Goal: Information Seeking & Learning: Check status

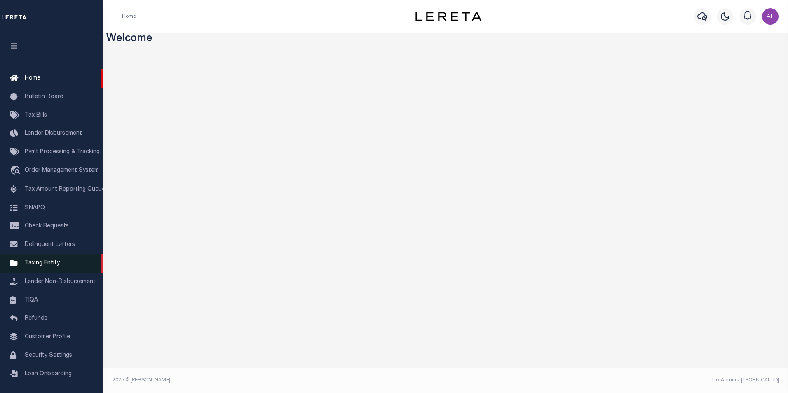
click at [64, 266] on link "Taxing Entity" at bounding box center [51, 263] width 103 height 19
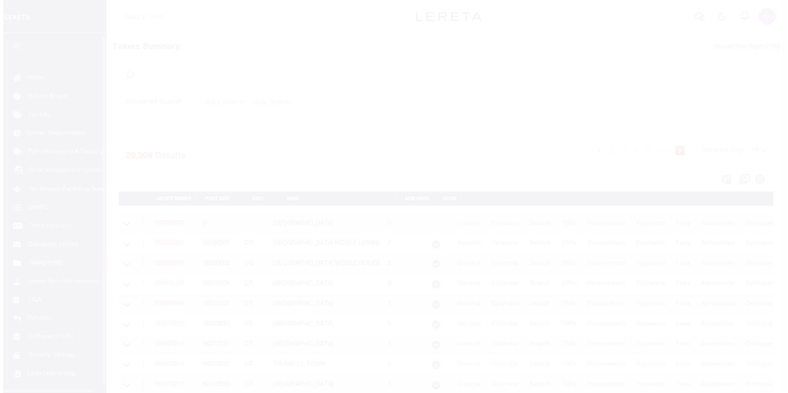
scroll to position [8, 0]
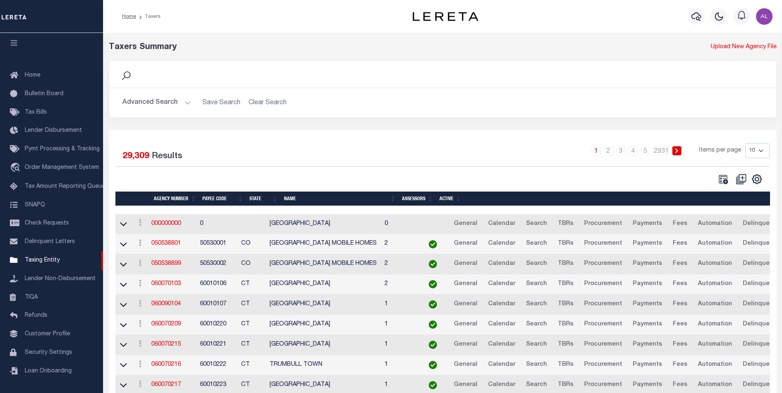
click at [185, 103] on button "Advanced Search" at bounding box center [156, 103] width 68 height 16
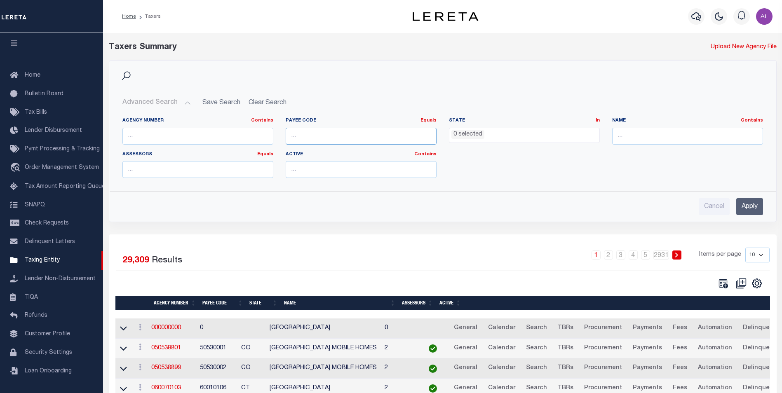
click at [308, 136] on input "number" at bounding box center [361, 136] width 151 height 17
paste input "5511717007"
type input "5511717007"
click at [745, 209] on input "Apply" at bounding box center [749, 206] width 27 height 17
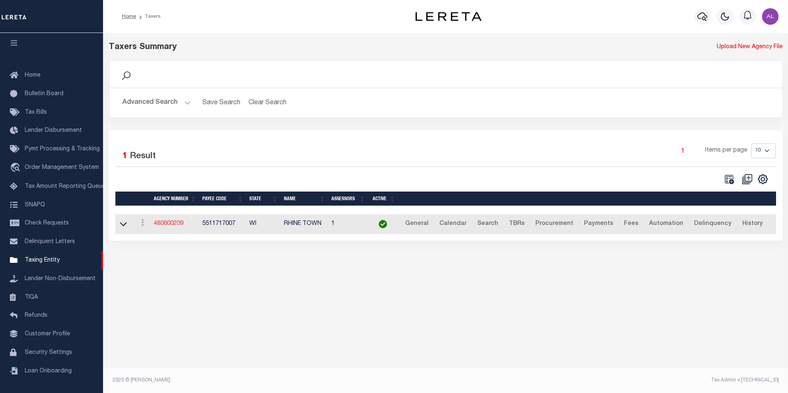
click at [171, 223] on link "480600209" at bounding box center [169, 224] width 30 height 6
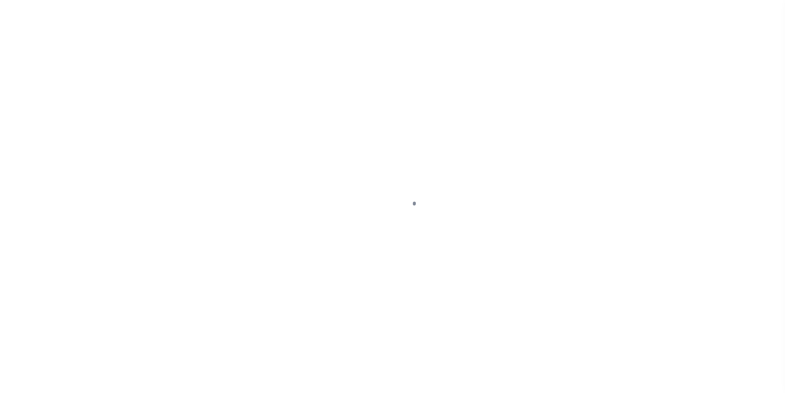
scroll to position [8, 0]
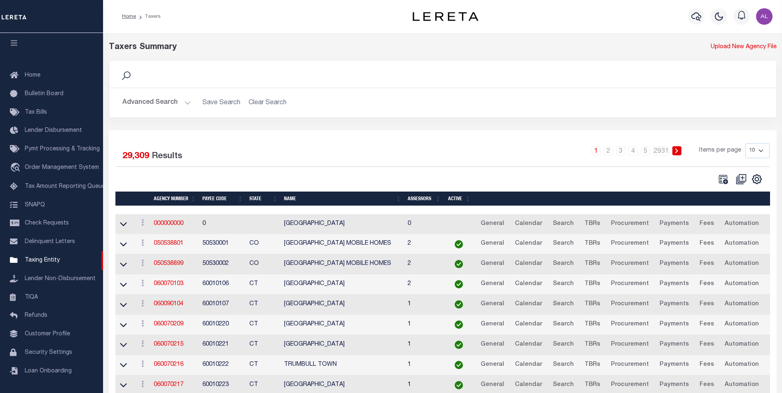
click at [182, 92] on div "Advanced Search Save Search Clear Search Agency Number Contains Contains" at bounding box center [442, 102] width 667 height 29
click at [185, 107] on button "Advanced Search" at bounding box center [156, 103] width 68 height 16
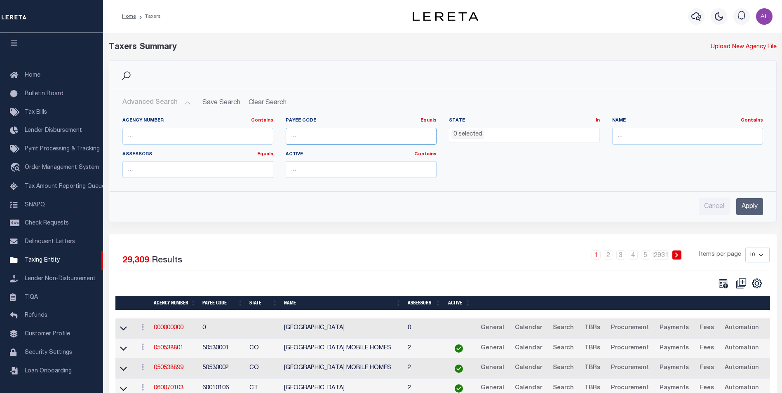
click at [338, 135] on input "number" at bounding box center [361, 136] width 151 height 17
paste input "60020234"
type input "6"
paste input "60020234"
type input "60020234"
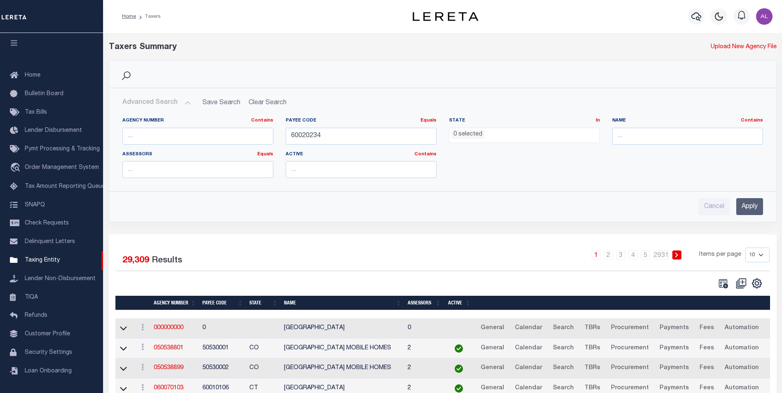
click at [755, 206] on input "Apply" at bounding box center [749, 206] width 27 height 17
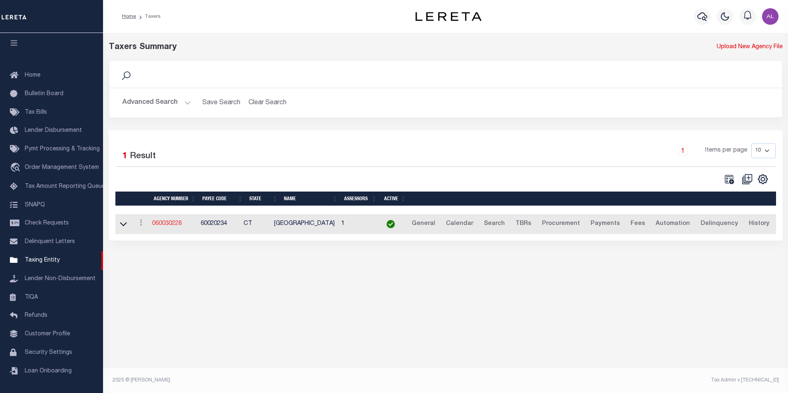
click at [182, 223] on link "060030228" at bounding box center [167, 224] width 30 height 6
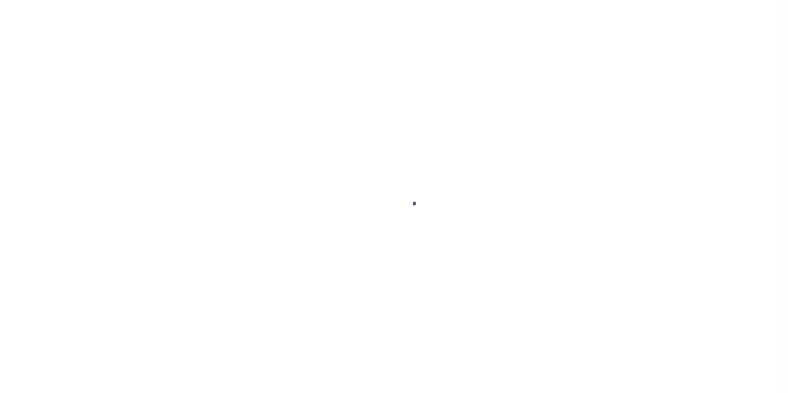
scroll to position [8, 0]
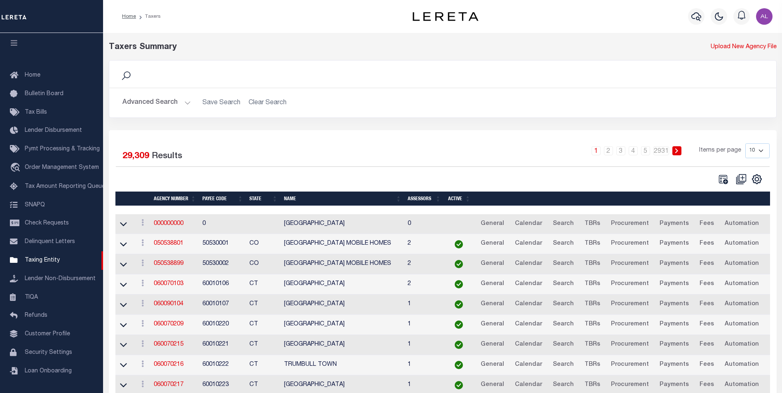
click at [185, 102] on button "Advanced Search" at bounding box center [156, 103] width 68 height 16
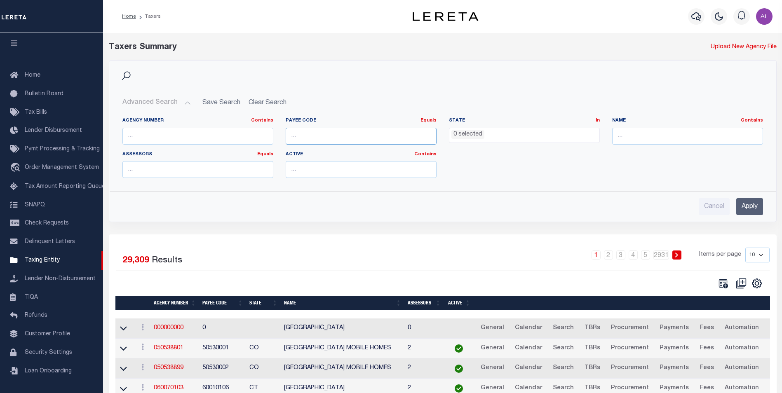
click at [300, 139] on input "number" at bounding box center [361, 136] width 151 height 17
paste input "4200703016"
type input "4200703016"
click at [745, 204] on input "Apply" at bounding box center [749, 206] width 27 height 17
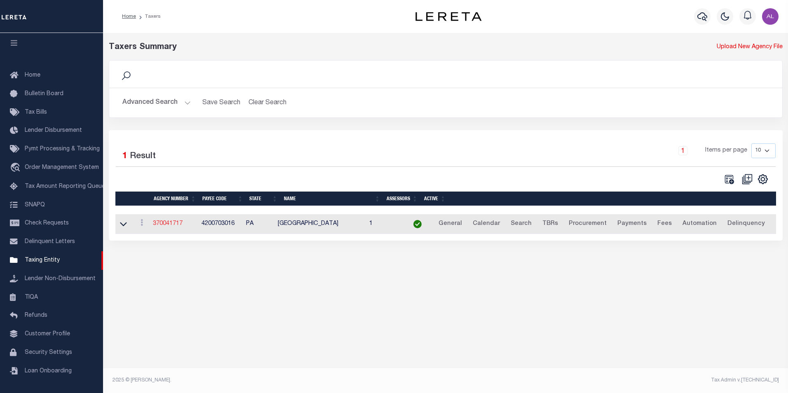
click at [182, 223] on link "370041717" at bounding box center [168, 224] width 30 height 6
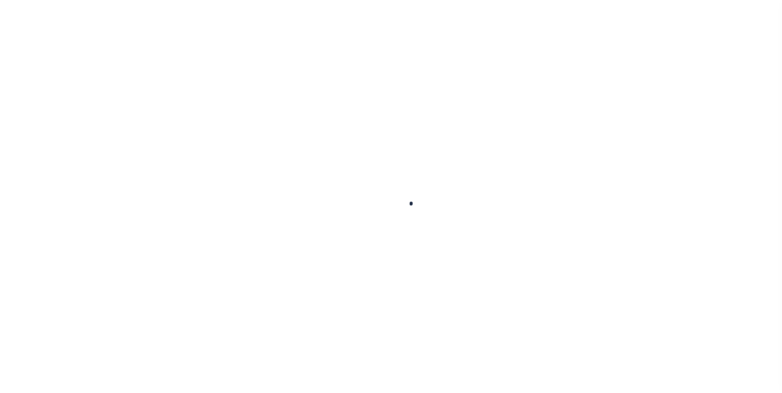
select select
checkbox input "false"
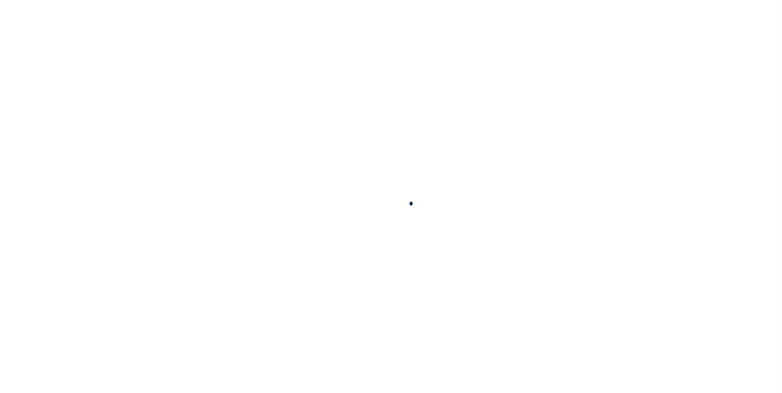
checkbox input "false"
type input "5511717007"
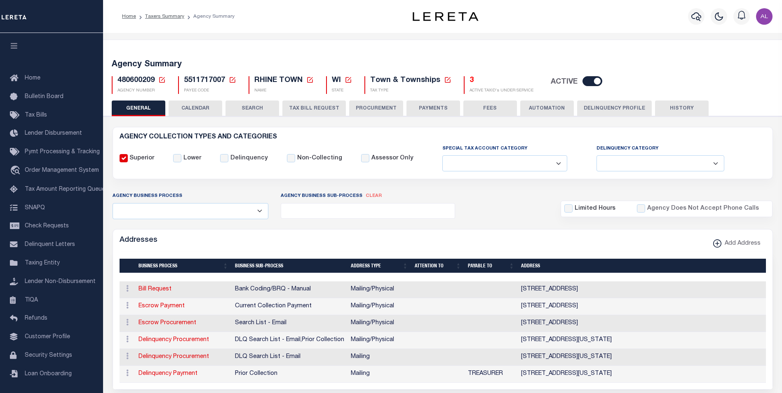
click at [424, 106] on button "PAYMENTS" at bounding box center [433, 109] width 54 height 16
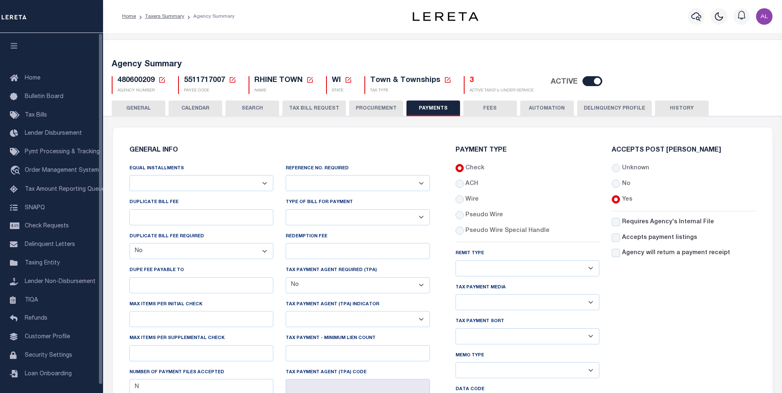
click at [15, 47] on icon "button" at bounding box center [13, 45] width 9 height 7
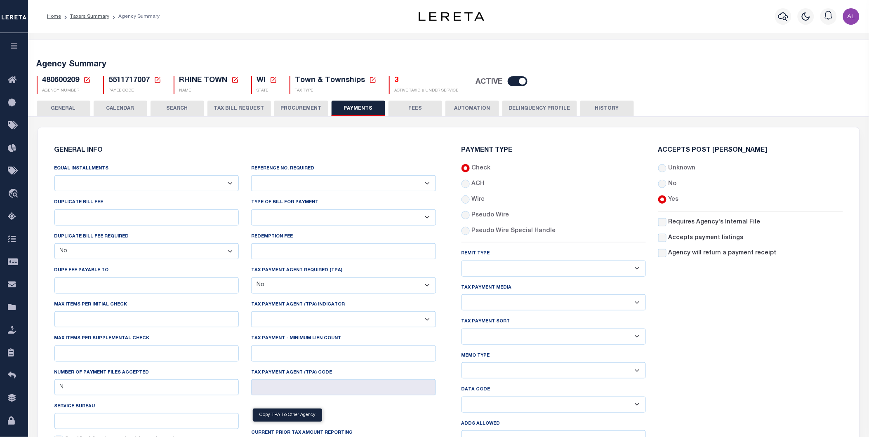
click at [221, 14] on div "Home Taxers Summary Agency Summary" at bounding box center [211, 16] width 343 height 17
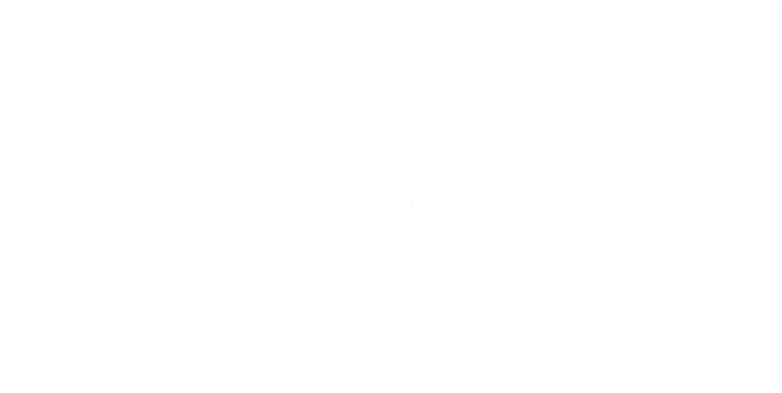
select select
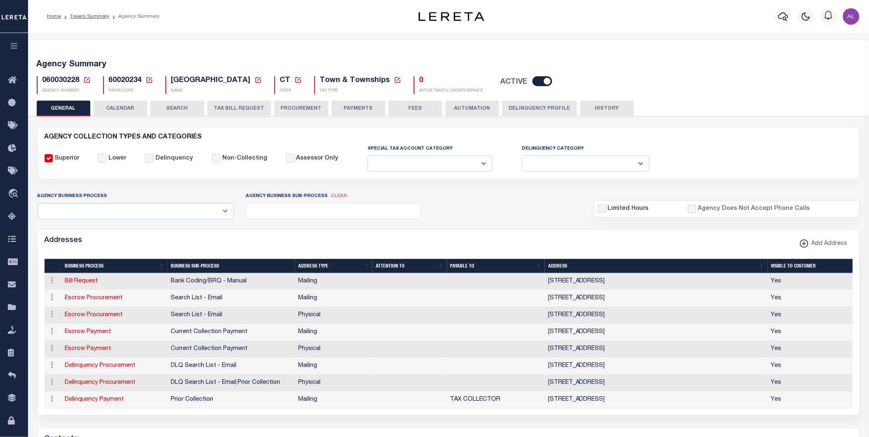
click at [361, 106] on button "PAYMENTS" at bounding box center [358, 109] width 54 height 16
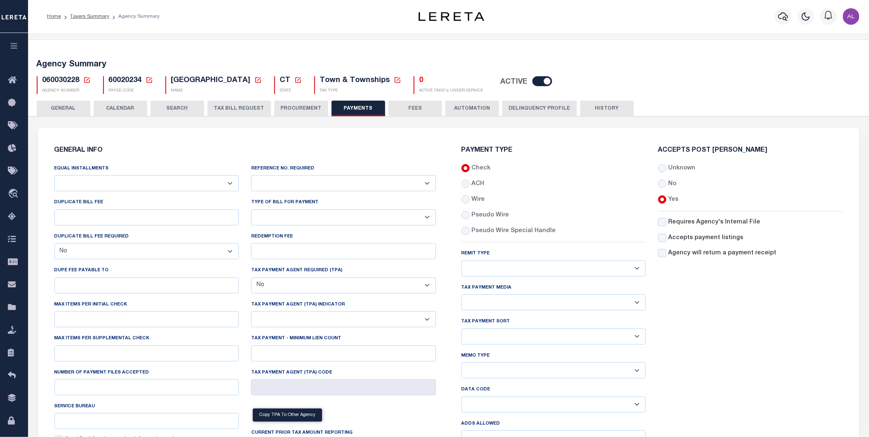
click at [122, 80] on span "60020234" at bounding box center [125, 80] width 33 height 7
copy h5 "60020234"
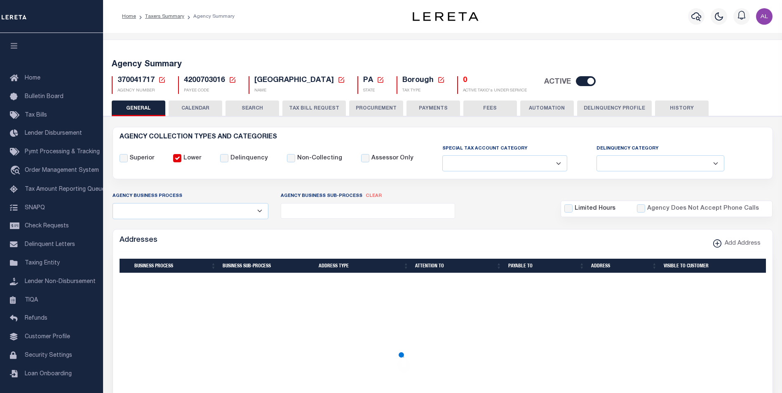
select select
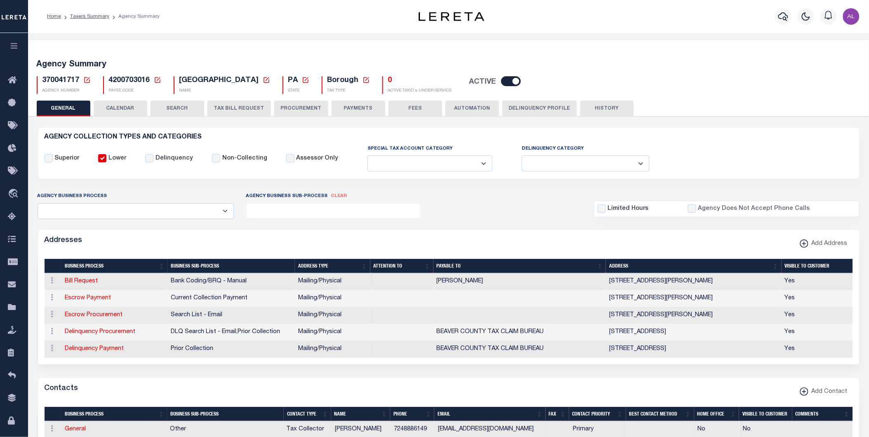
click at [361, 111] on button "PAYMENTS" at bounding box center [358, 109] width 54 height 16
